Goal: Navigation & Orientation: Find specific page/section

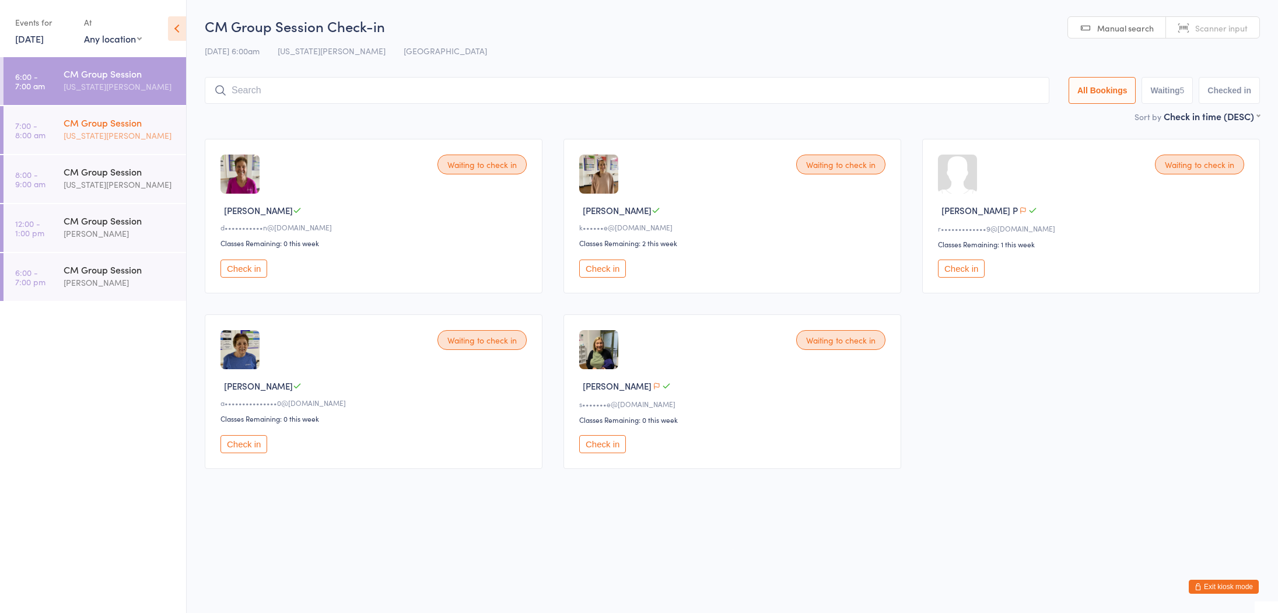
click at [106, 124] on div "CM Group Session" at bounding box center [120, 122] width 113 height 13
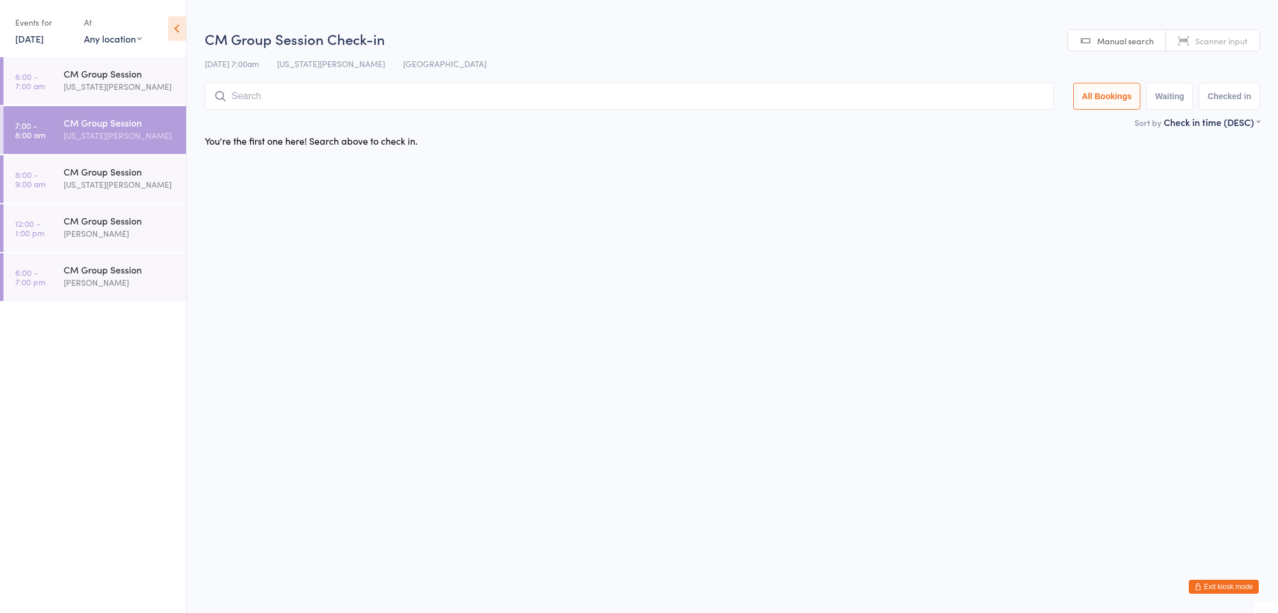
click at [85, 139] on div "[US_STATE][PERSON_NAME]" at bounding box center [120, 135] width 113 height 13
click at [112, 83] on div "[US_STATE][PERSON_NAME]" at bounding box center [120, 86] width 113 height 13
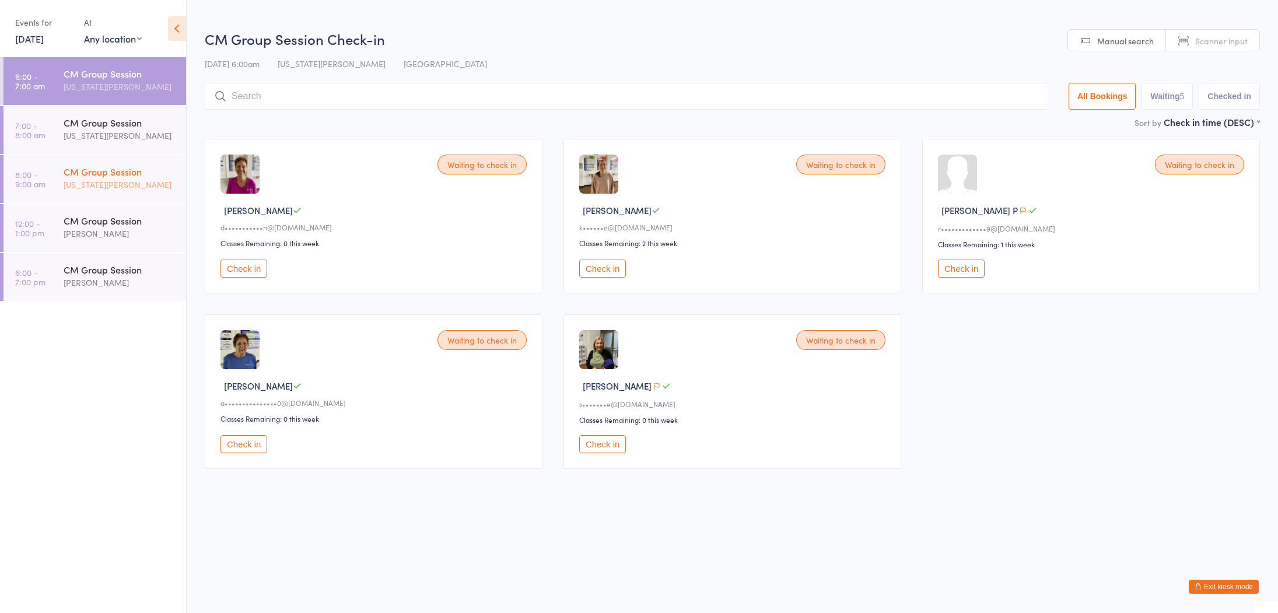
click at [106, 176] on div "CM Group Session" at bounding box center [120, 171] width 113 height 13
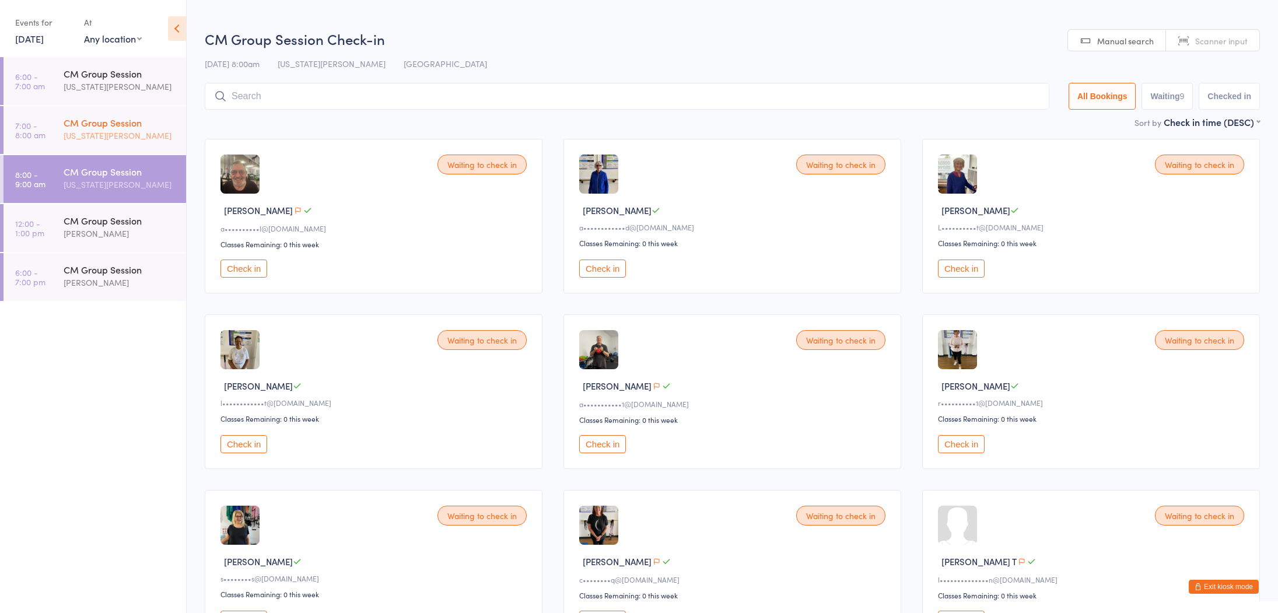
click at [143, 130] on div "[US_STATE][PERSON_NAME]" at bounding box center [120, 135] width 113 height 13
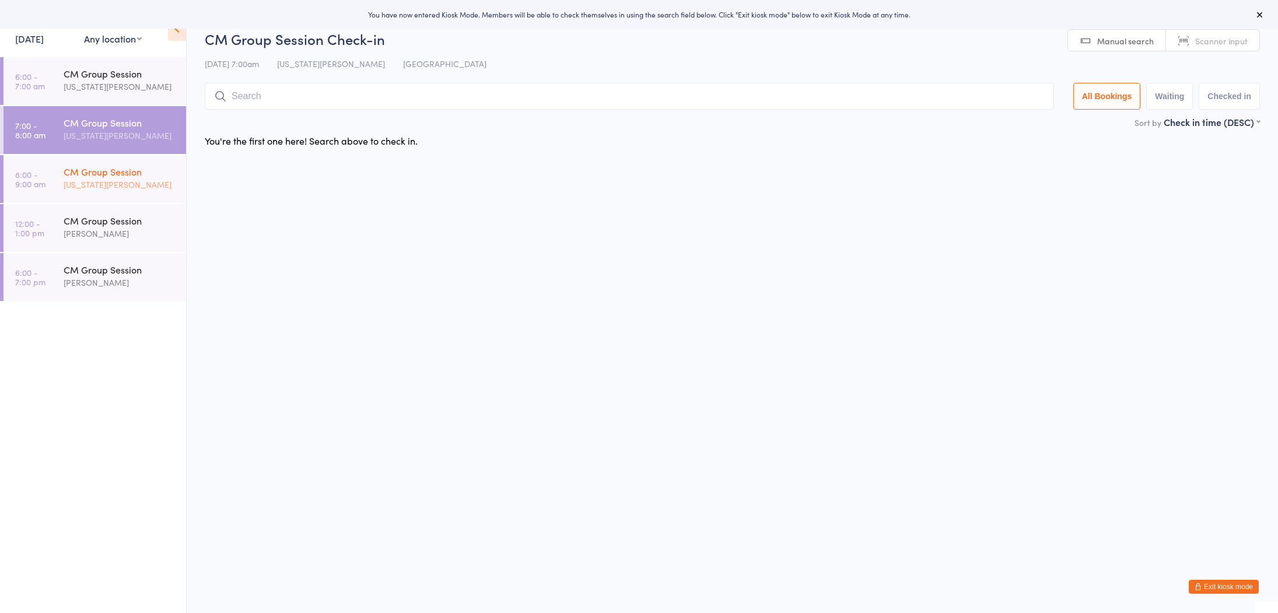
click at [81, 173] on div "CM Group Session" at bounding box center [120, 171] width 113 height 13
